Goal: Transaction & Acquisition: Purchase product/service

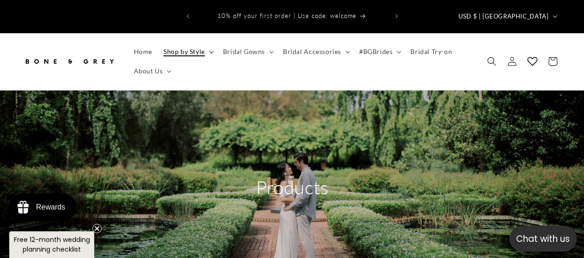
click at [202, 48] on span "Shop by Style" at bounding box center [185, 52] width 42 height 8
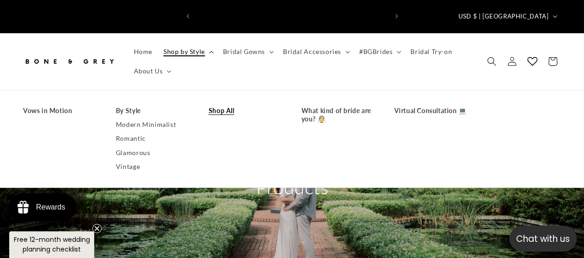
scroll to position [0, 192]
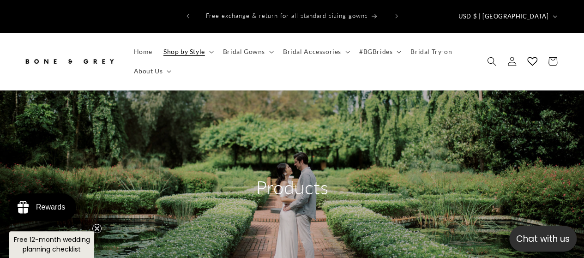
click at [204, 57] on ul "Home Shop by Style Vows in Motion By Style Modern Minimalist Romantic Glamorous…" at bounding box center [300, 61] width 345 height 39
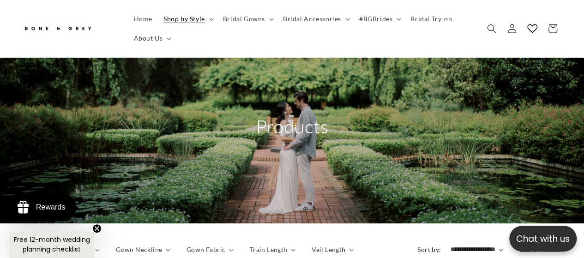
scroll to position [52, 0]
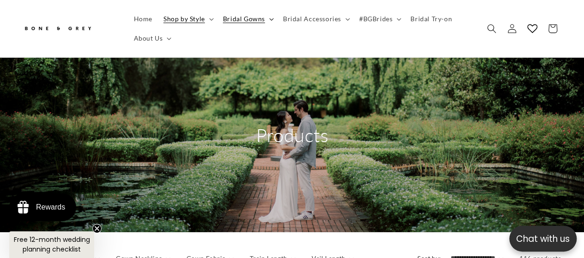
click at [243, 16] on span "Bridal Gowns" at bounding box center [244, 19] width 42 height 8
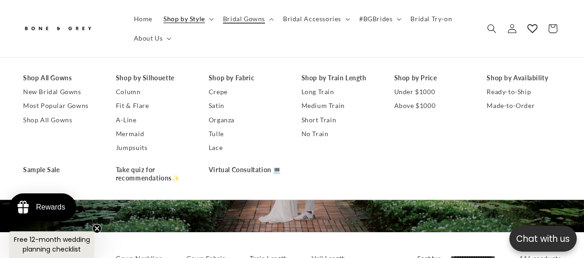
scroll to position [0, 0]
click at [61, 81] on link "Shop All Gowns" at bounding box center [60, 78] width 74 height 14
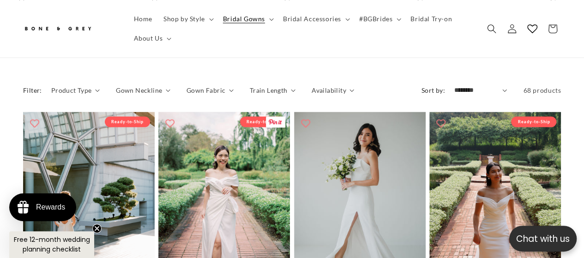
scroll to position [0, 384]
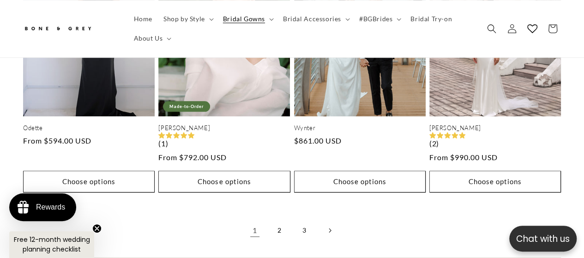
scroll to position [2195, 0]
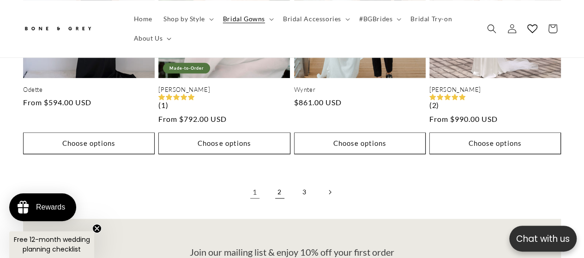
click at [279, 182] on link "2" at bounding box center [280, 192] width 20 height 20
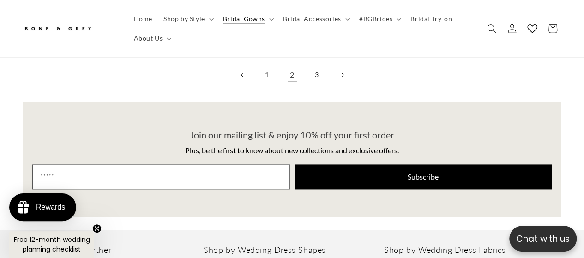
scroll to position [2314, 0]
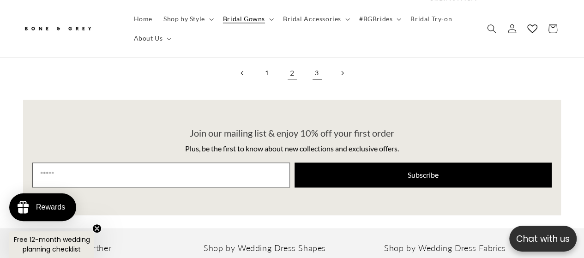
click at [319, 63] on link "3" at bounding box center [317, 73] width 20 height 20
